Goal: Navigation & Orientation: Go to known website

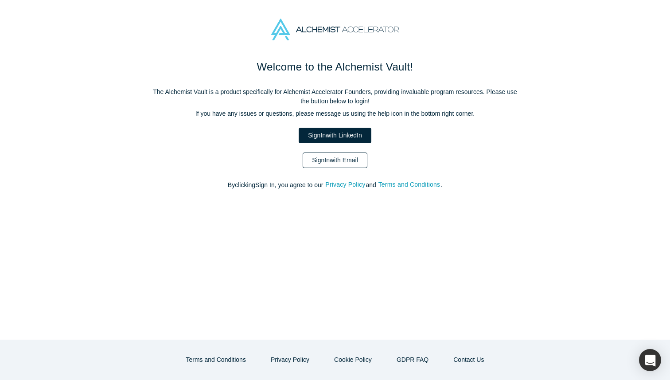
click at [346, 167] on link "Sign In with Email" at bounding box center [335, 160] width 65 height 16
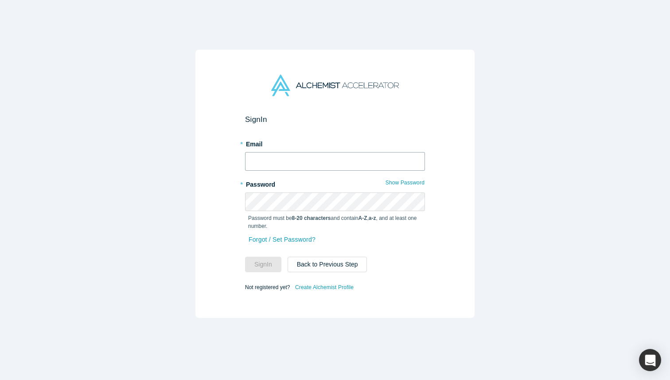
click at [346, 167] on input "text" at bounding box center [335, 161] width 180 height 19
type input "[EMAIL_ADDRESS][DOMAIN_NAME]"
click at [253, 265] on button "Sign In" at bounding box center [263, 265] width 36 height 16
